Goal: Navigation & Orientation: Find specific page/section

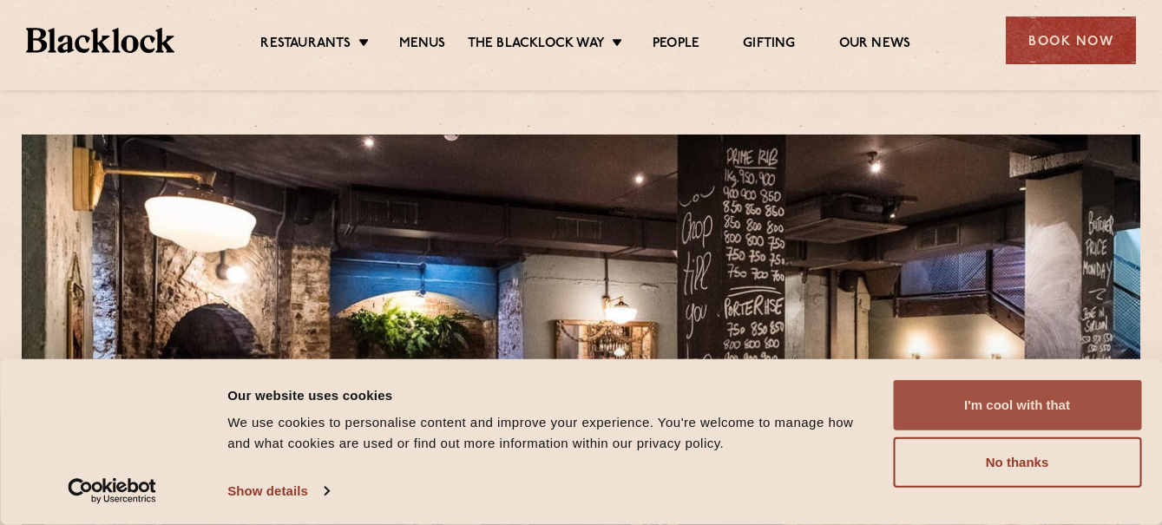
click at [973, 388] on button "I'm cool with that" at bounding box center [1017, 405] width 248 height 50
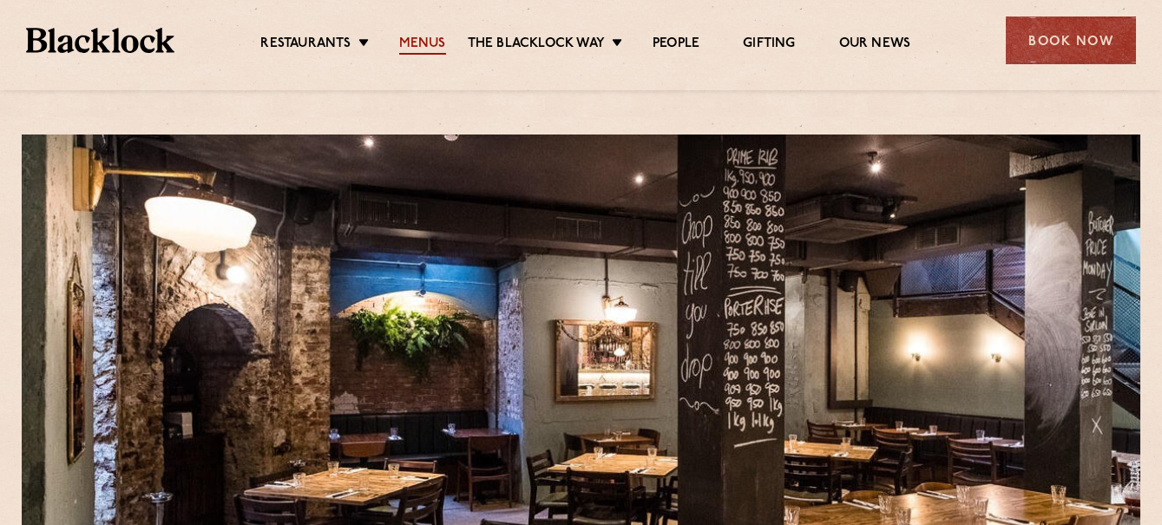
click at [435, 42] on link "Menus" at bounding box center [422, 45] width 47 height 19
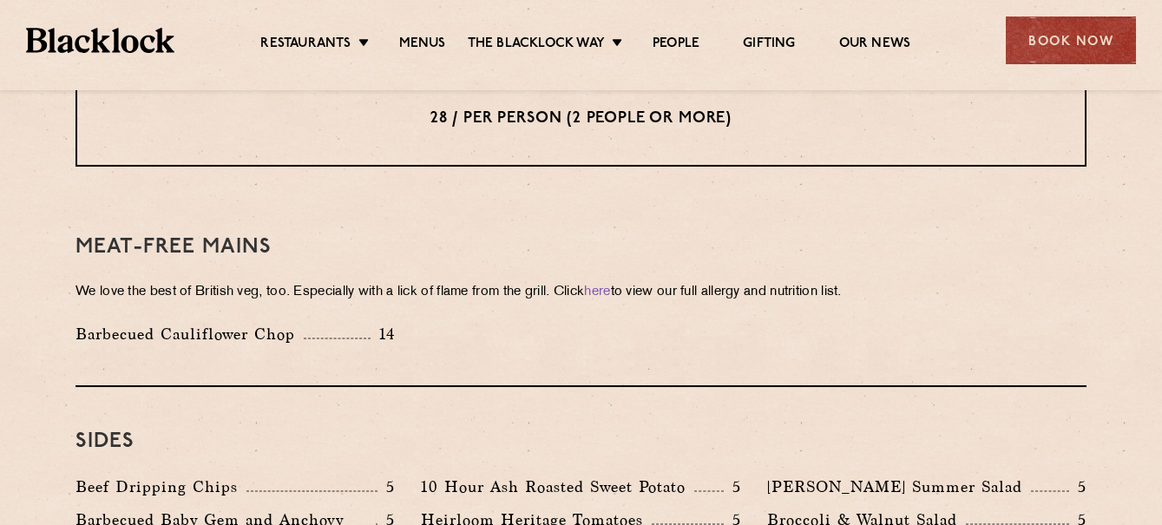
scroll to position [2343, 0]
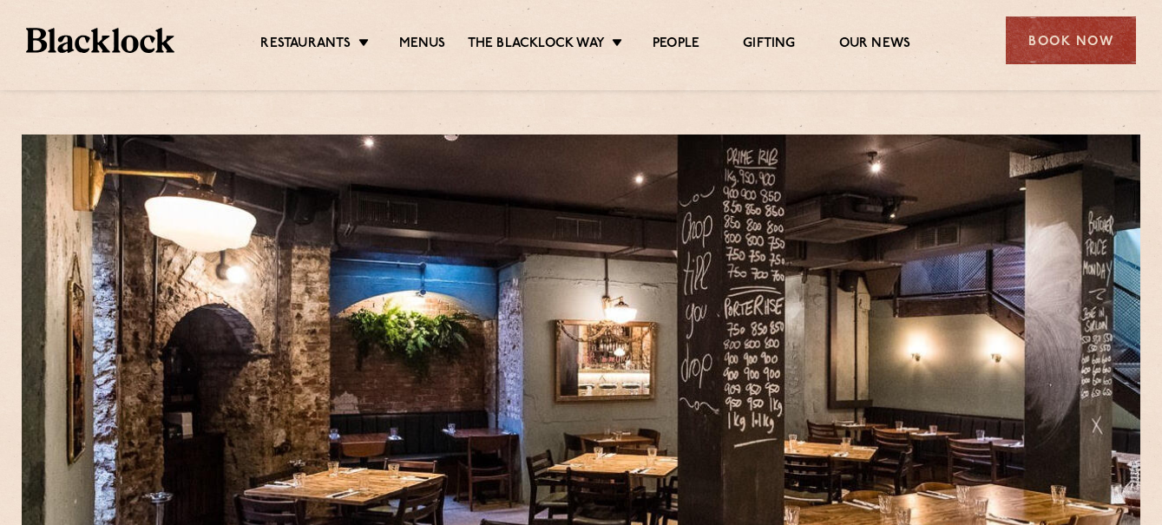
click at [1127, 78] on div at bounding box center [581, 83] width 1162 height 13
